Goal: Navigation & Orientation: Find specific page/section

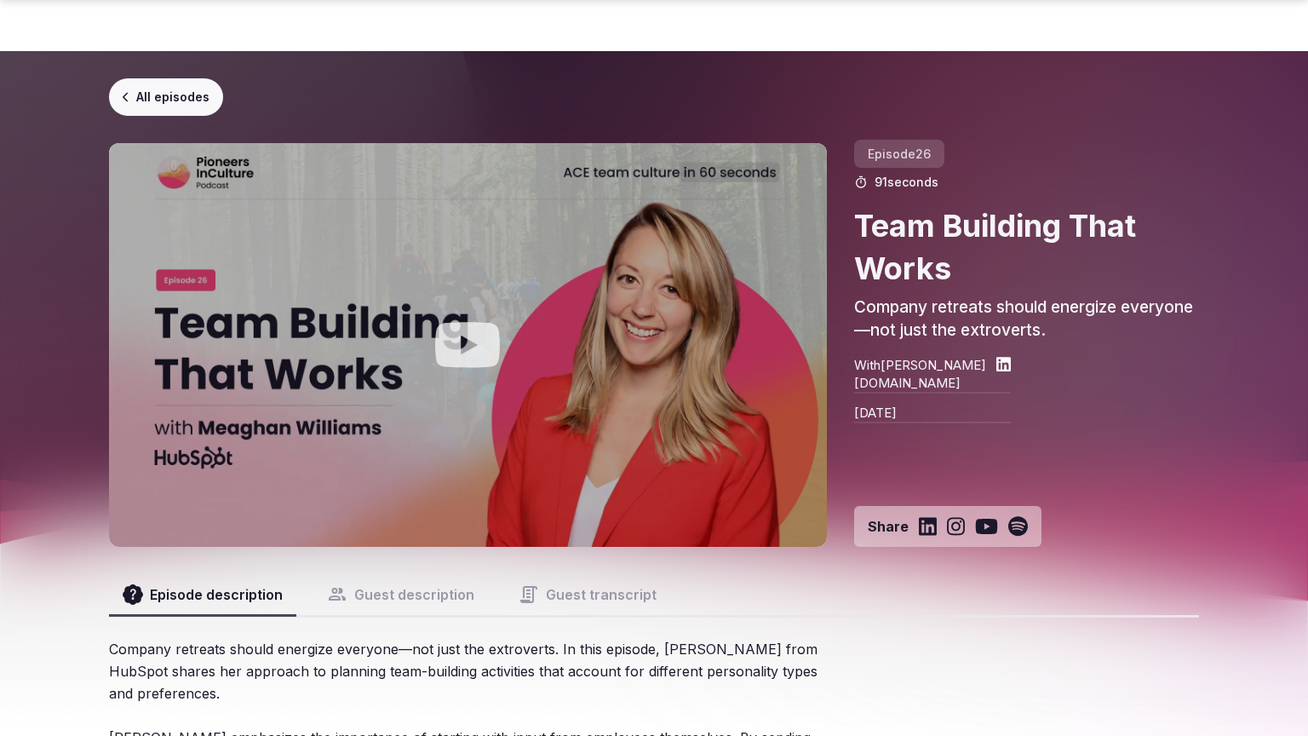
scroll to position [1728, 0]
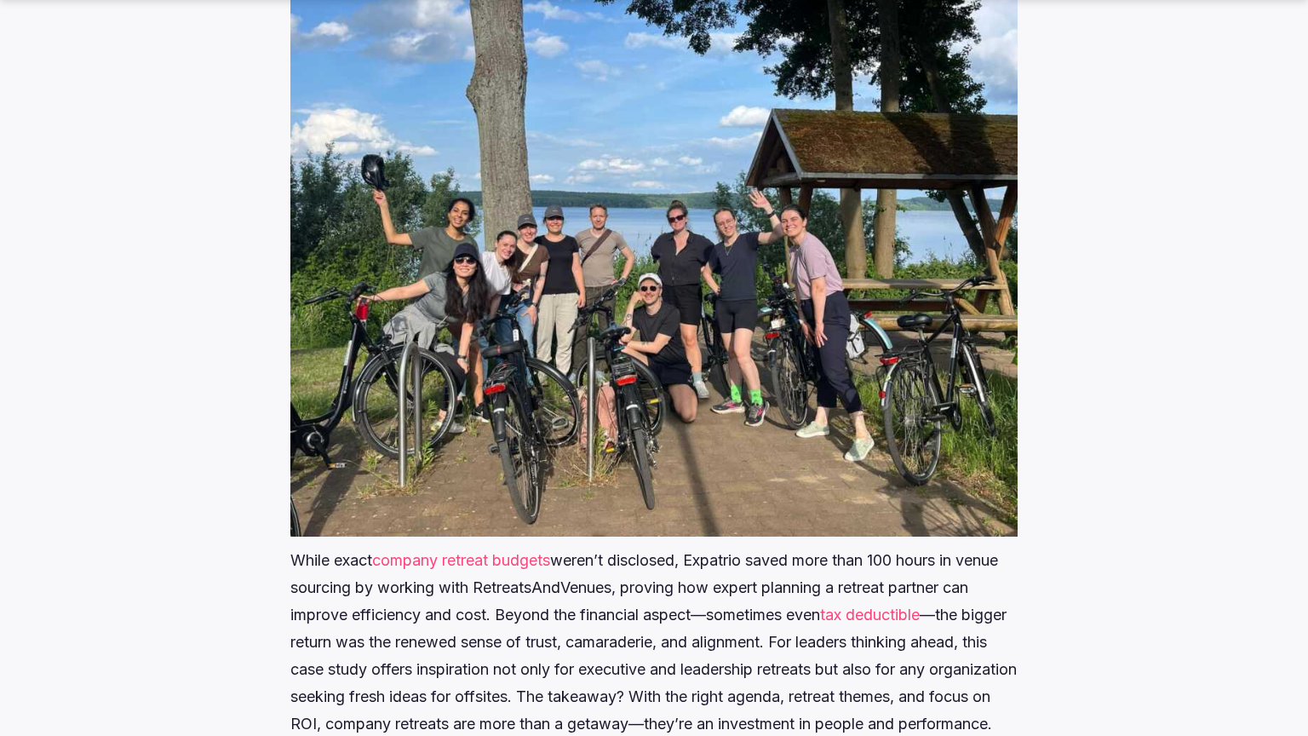
scroll to position [1961, 0]
